Goal: Task Accomplishment & Management: Complete application form

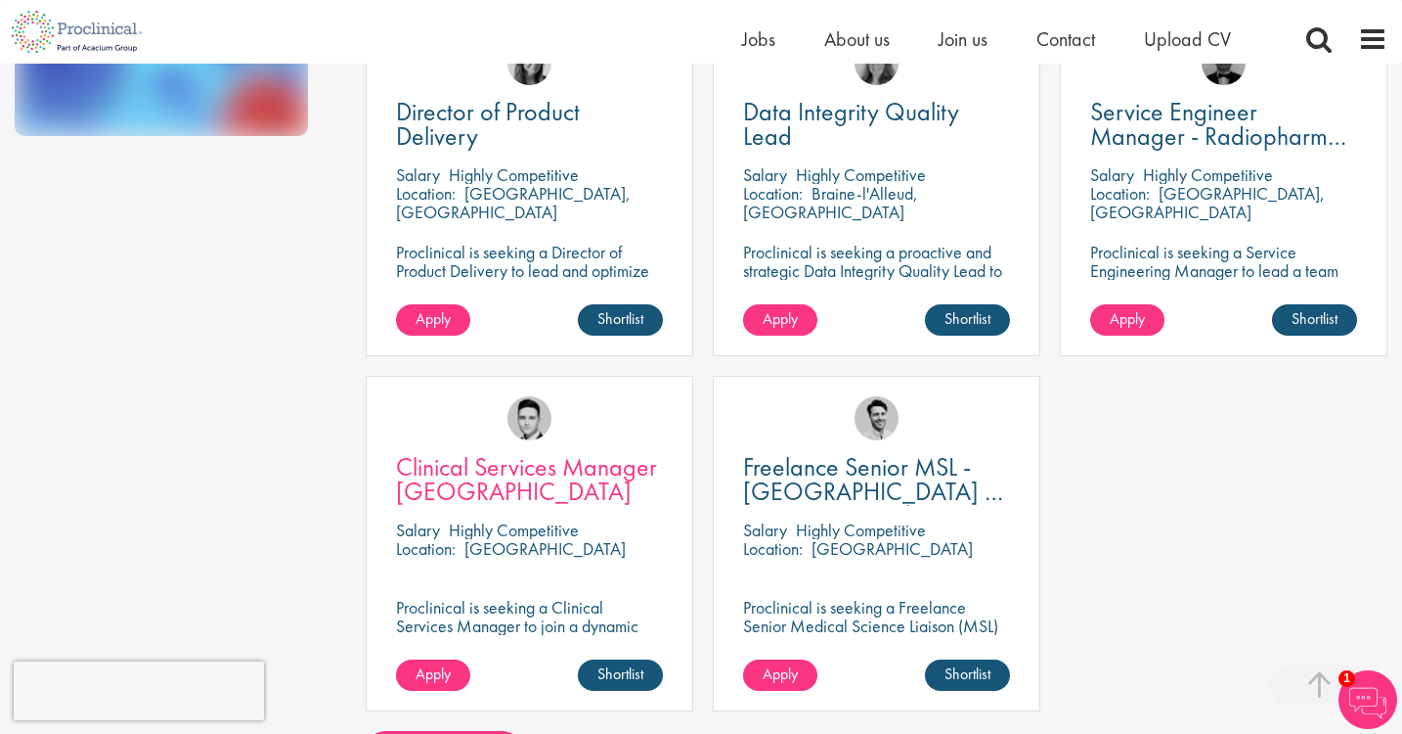
scroll to position [557, 0]
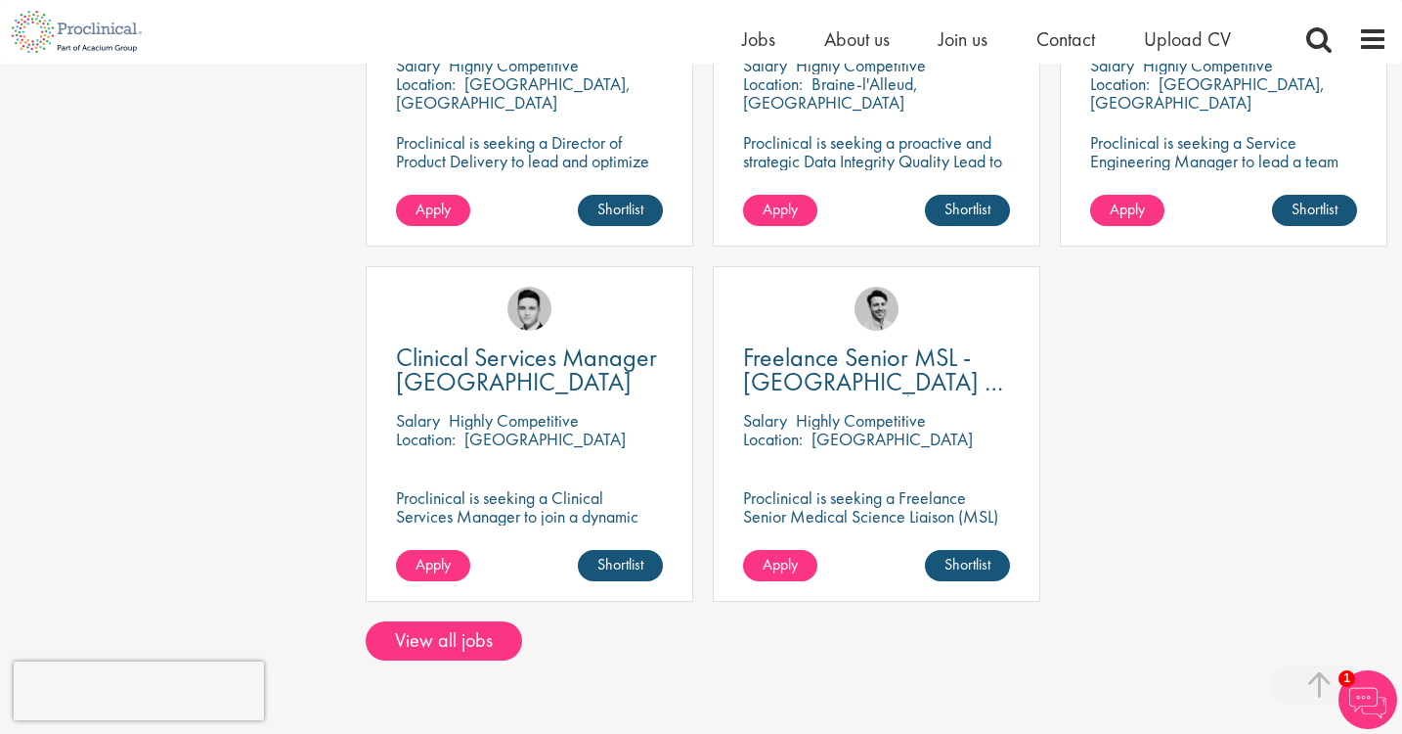
scroll to position [667, 0]
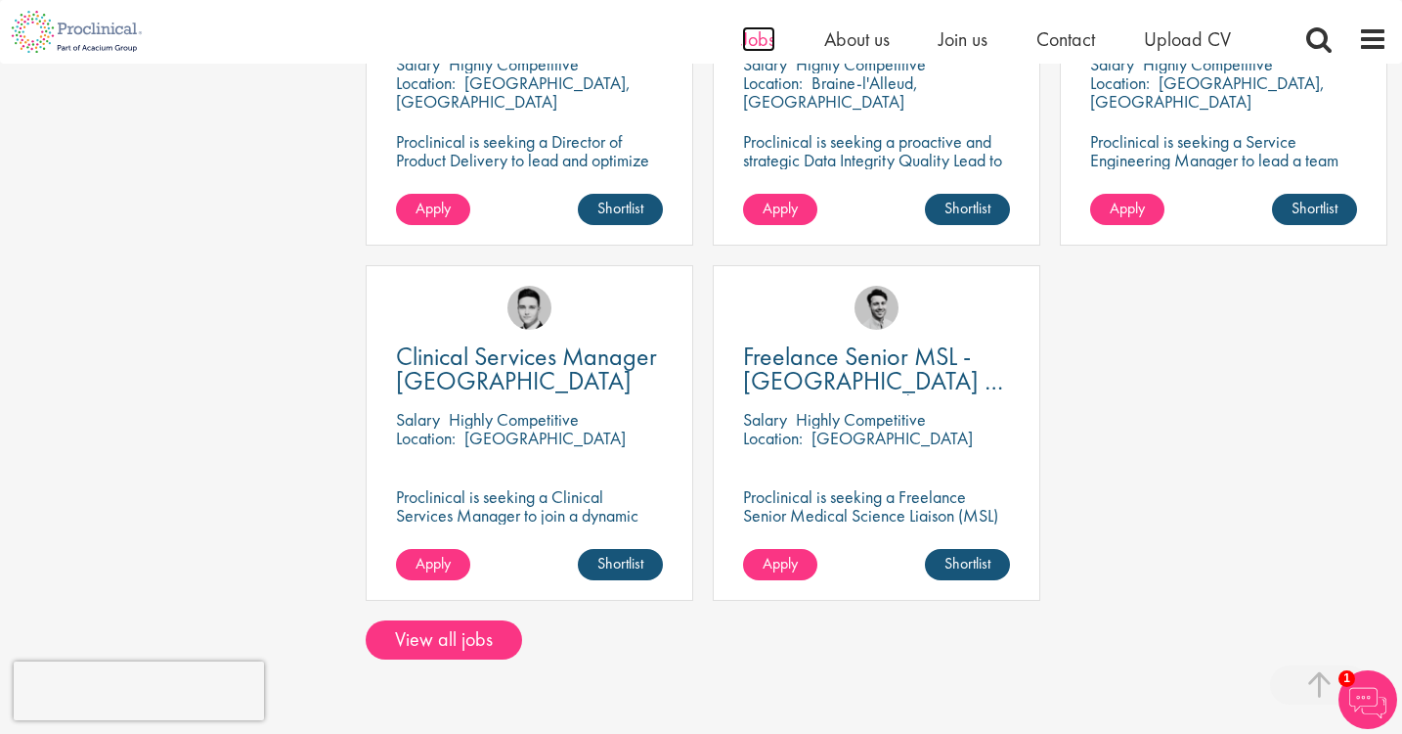
click at [748, 32] on span "Jobs" at bounding box center [758, 38] width 33 height 25
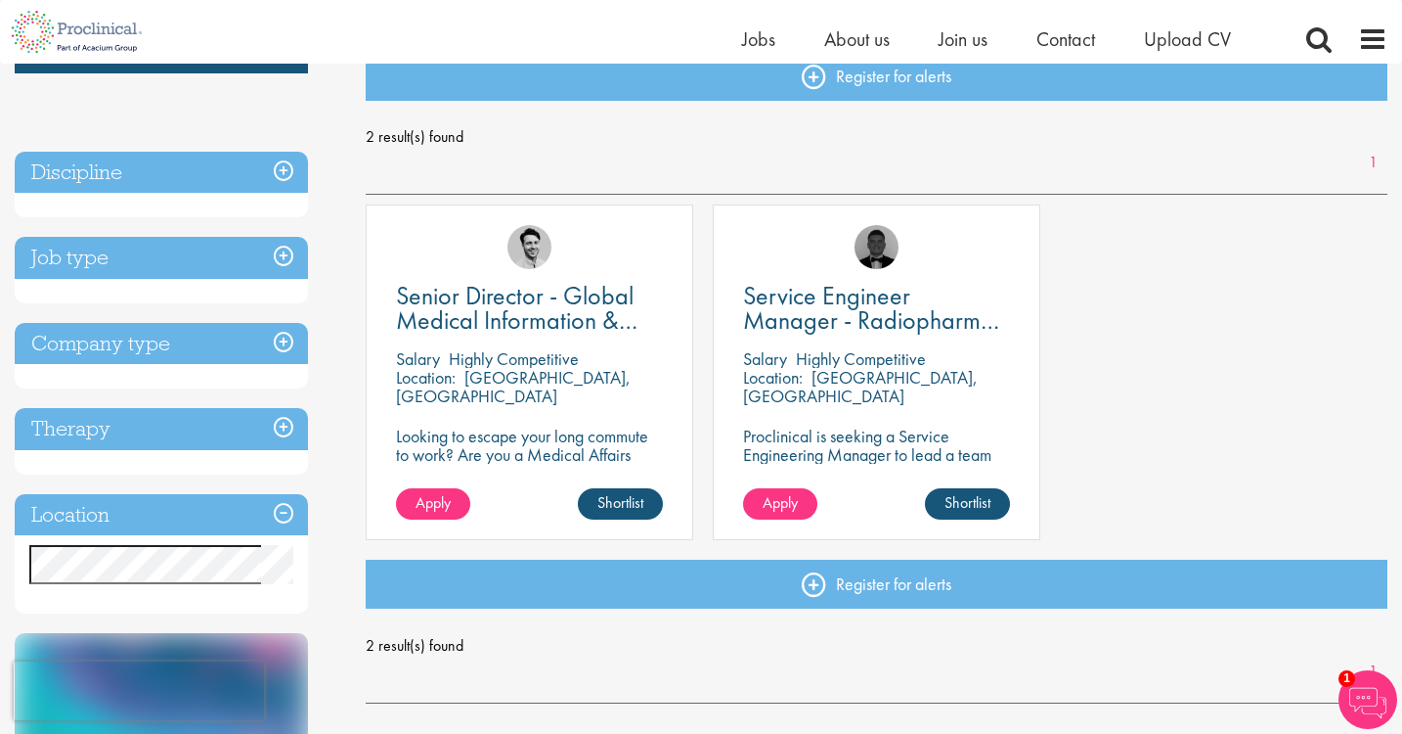
scroll to position [231, 0]
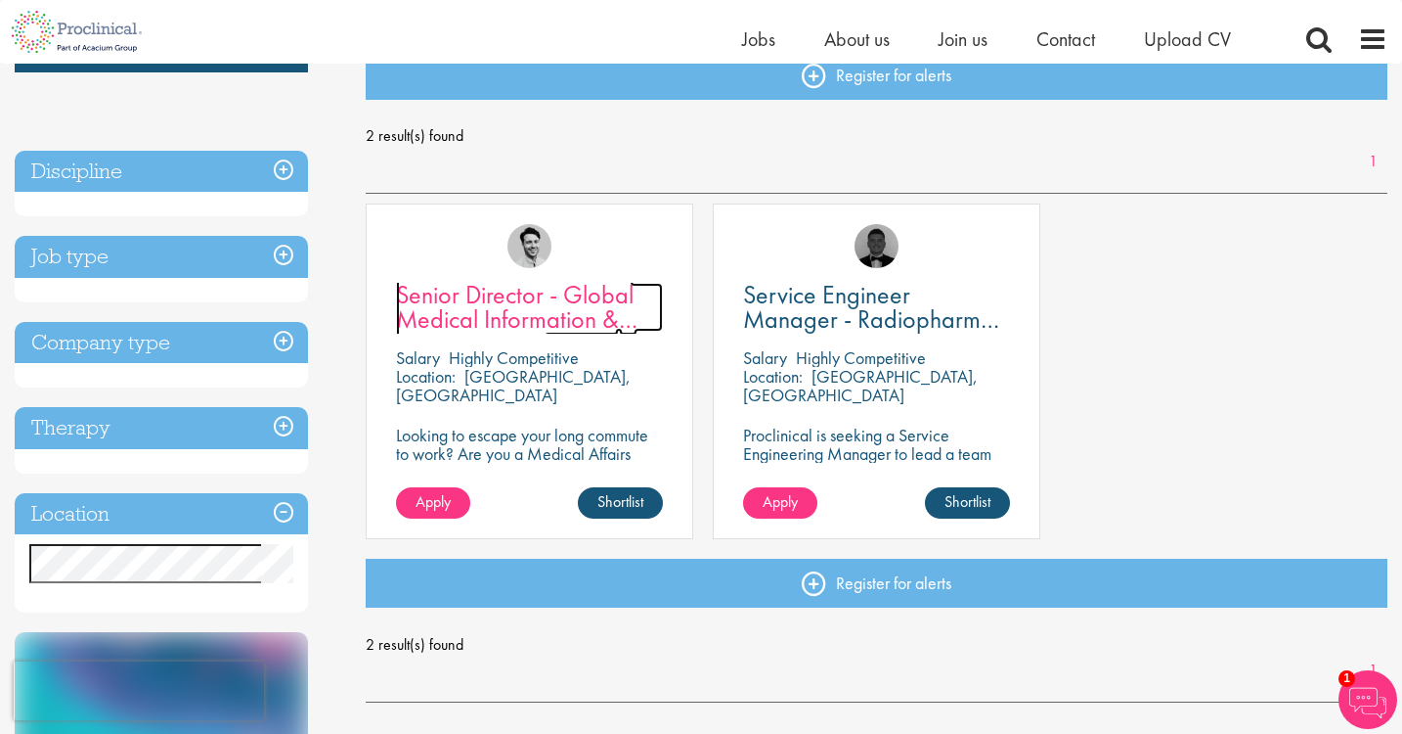
click at [469, 300] on span "Senior Director - Global Medical Information & Medical Affairs" at bounding box center [517, 319] width 242 height 82
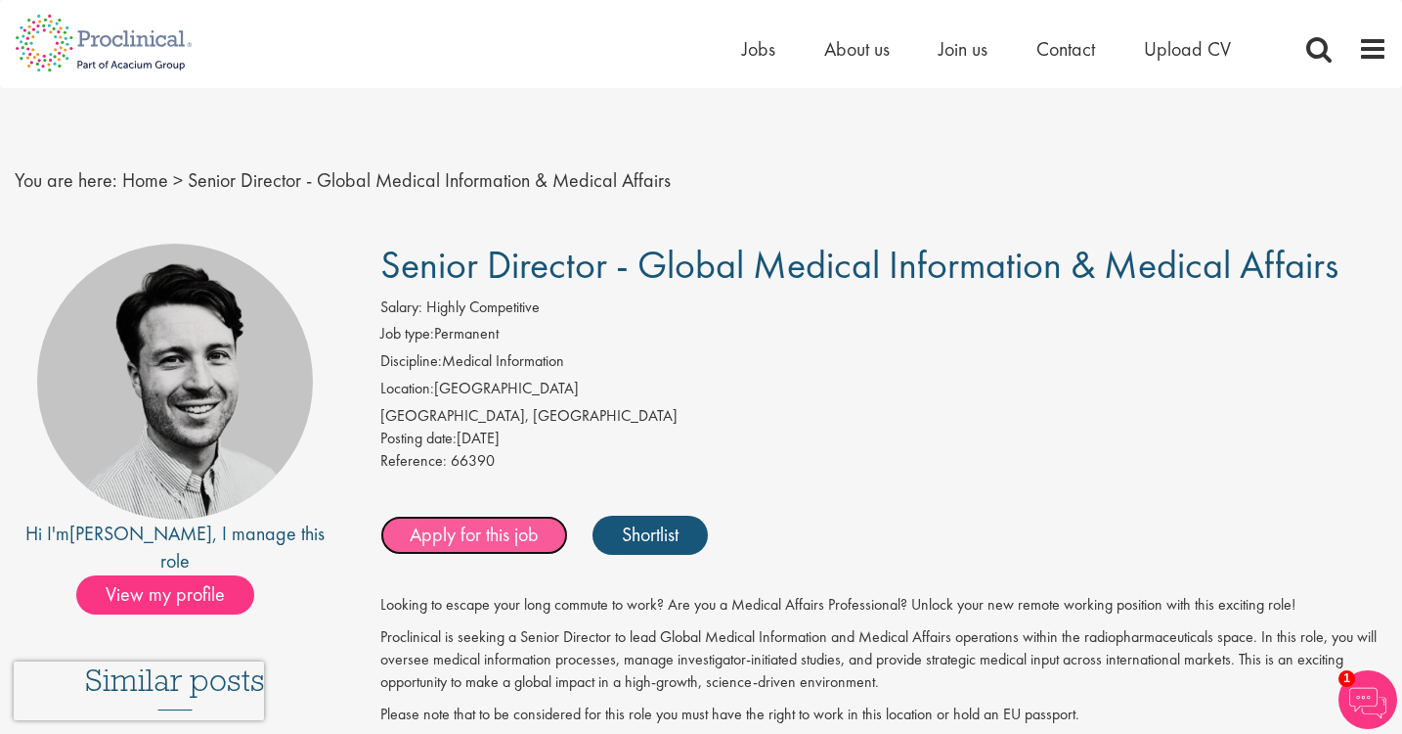
click at [469, 537] on link "Apply for this job" at bounding box center [474, 534] width 188 height 39
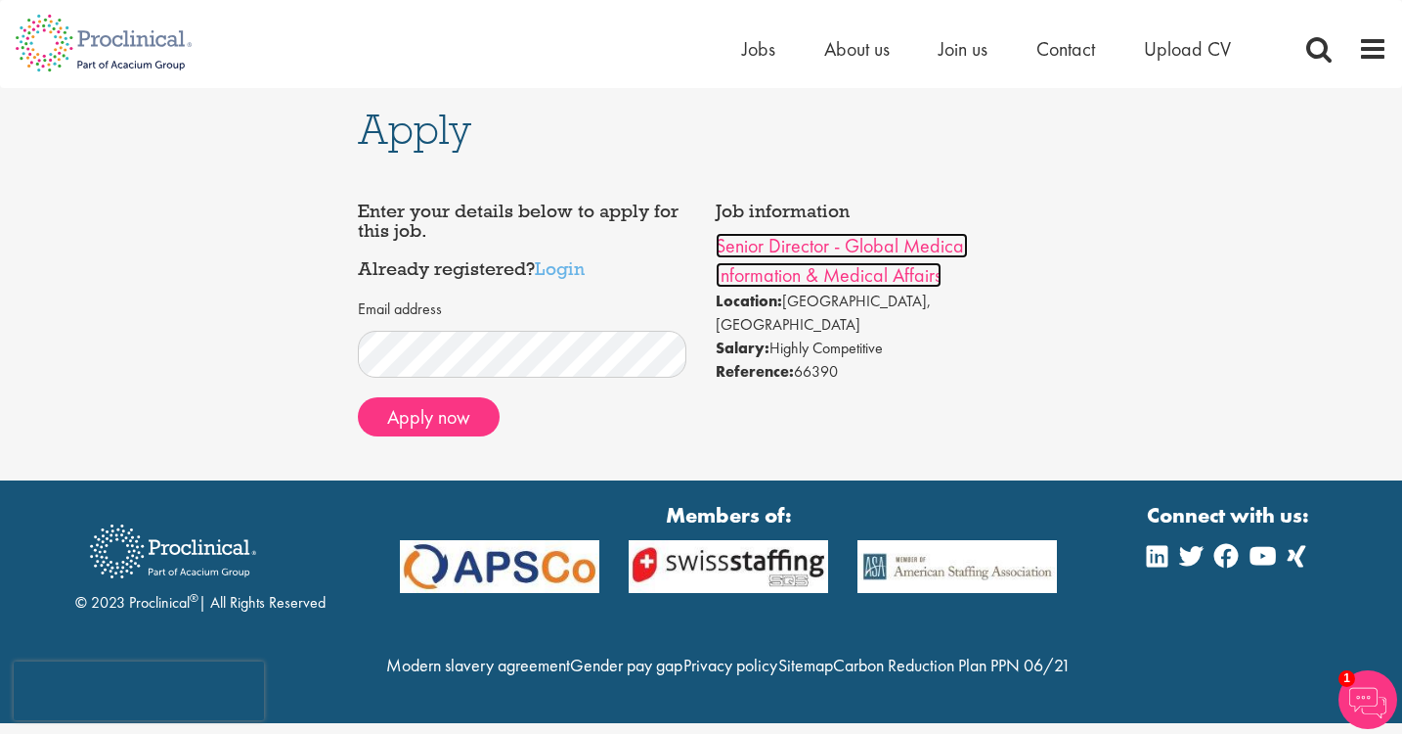
click at [827, 285] on link "Senior Director - Global Medical Information & Medical Affairs" at bounding box center [842, 260] width 252 height 55
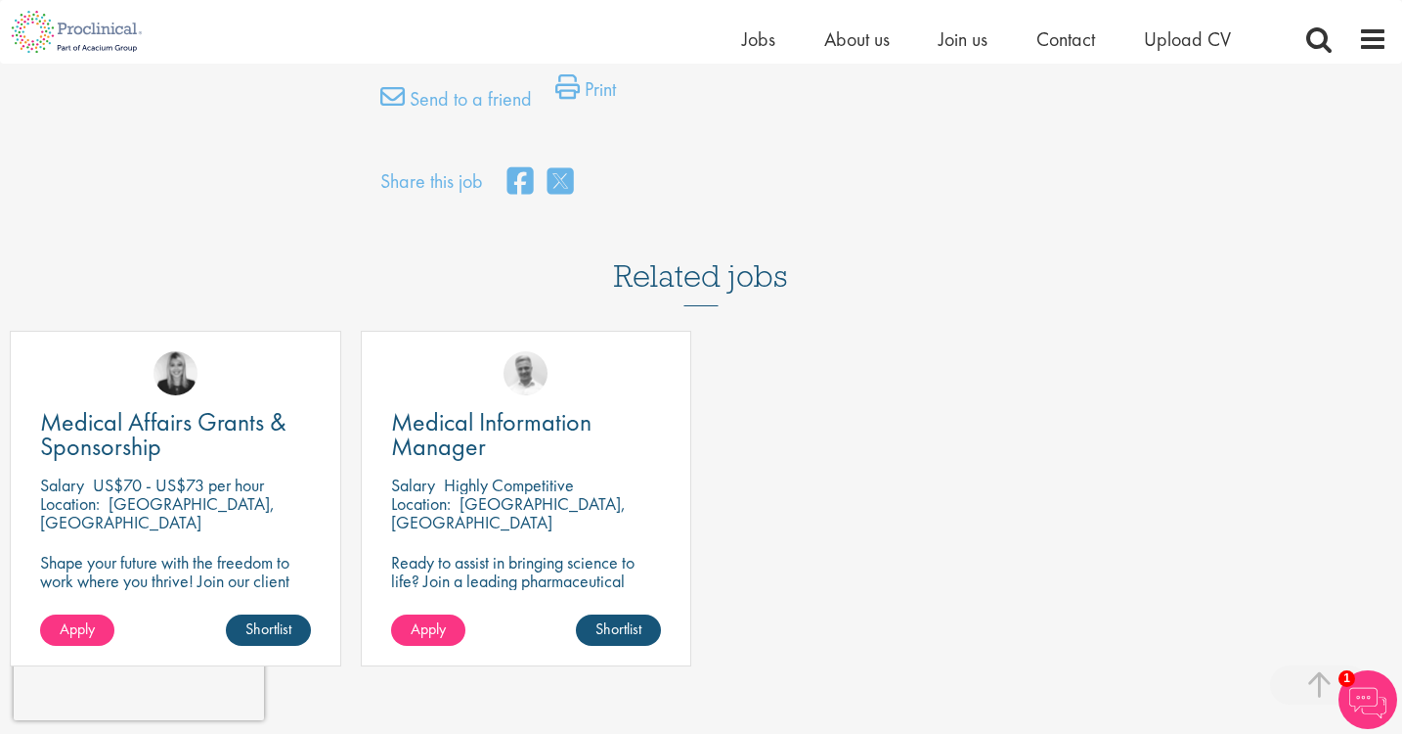
scroll to position [1400, 0]
